Goal: Find specific page/section: Find specific page/section

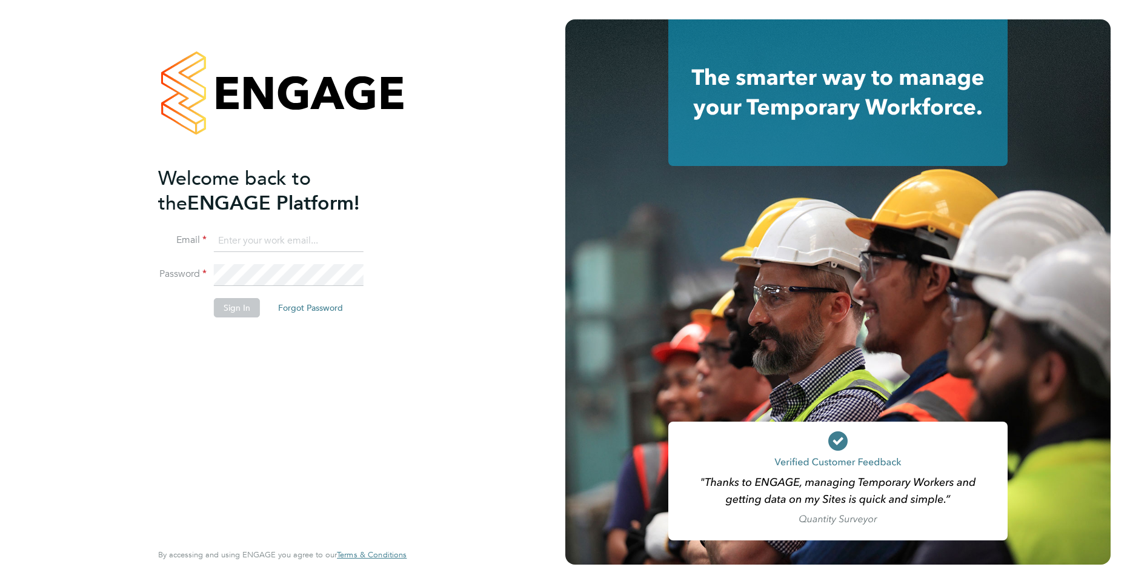
type input "[PERSON_NAME][EMAIL_ADDRESS][DOMAIN_NAME]"
click at [236, 310] on button "Sign In" at bounding box center [237, 307] width 46 height 19
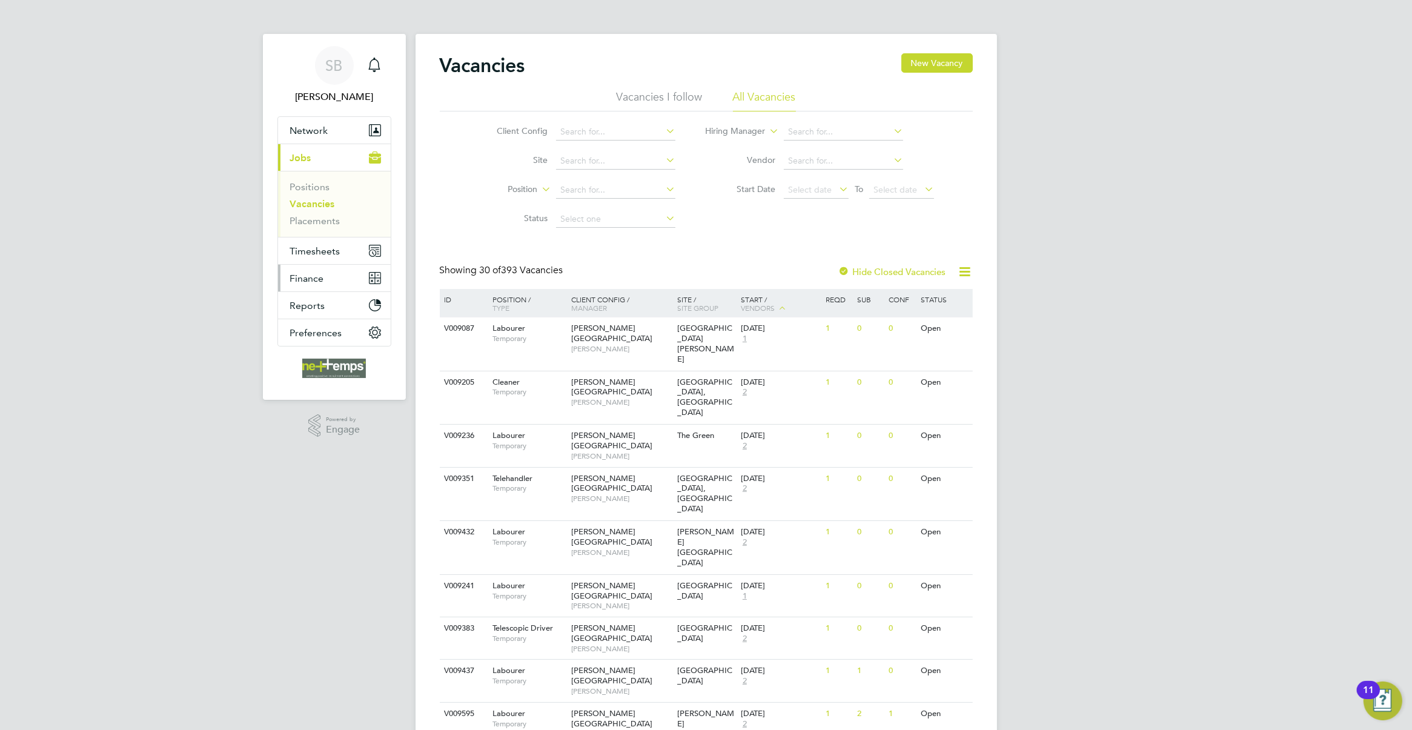
click at [334, 286] on button "Finance" at bounding box center [334, 278] width 113 height 27
click at [322, 243] on link "Invoices & Credit Notes" at bounding box center [328, 248] width 76 height 24
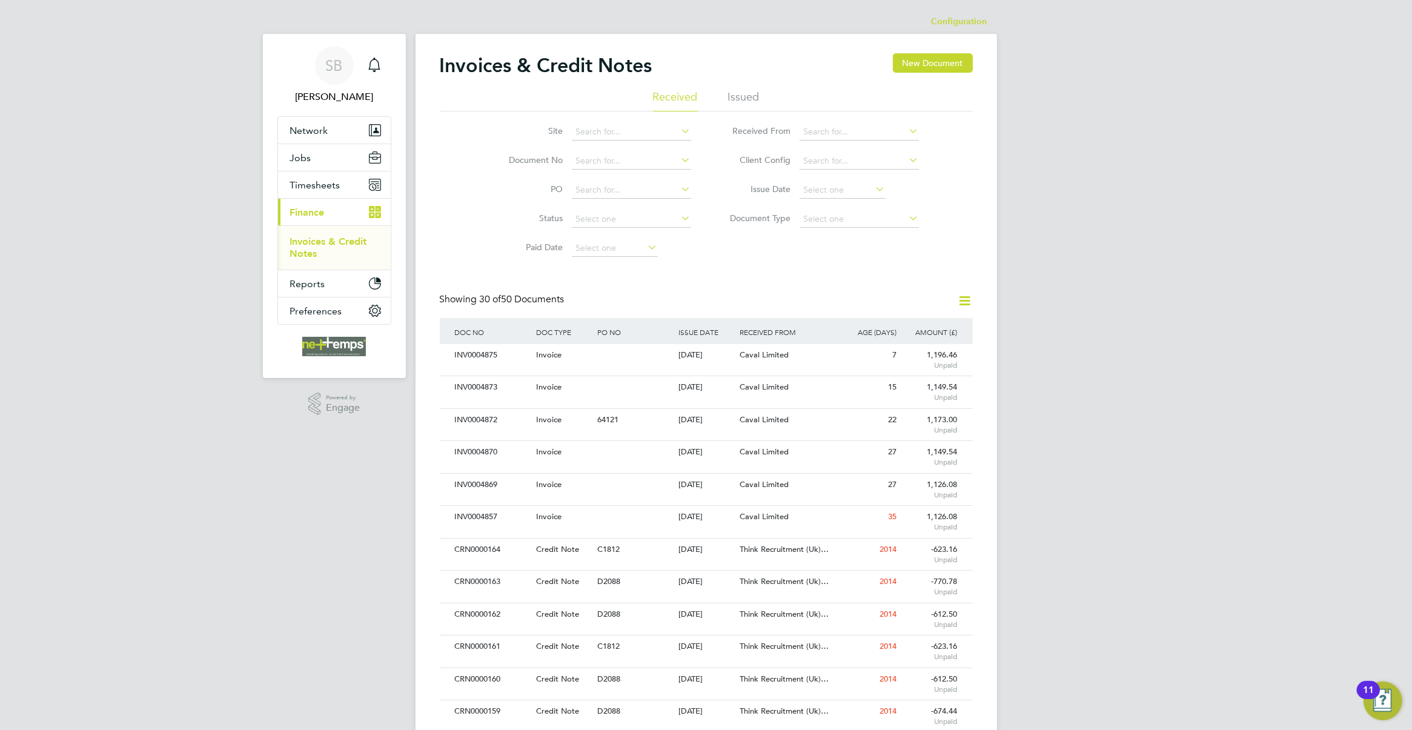
click at [740, 90] on li "Issued" at bounding box center [744, 101] width 32 height 22
